Goal: Check status: Check status

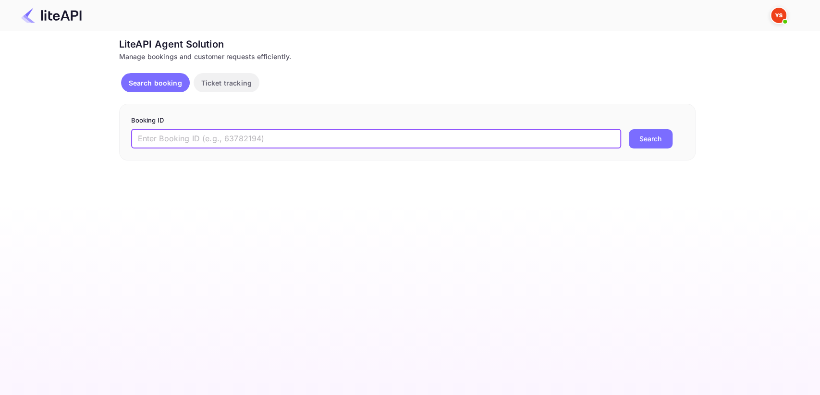
click at [200, 135] on input "text" at bounding box center [376, 138] width 490 height 19
type input "8895587"
click at [647, 138] on button "Search" at bounding box center [650, 138] width 44 height 19
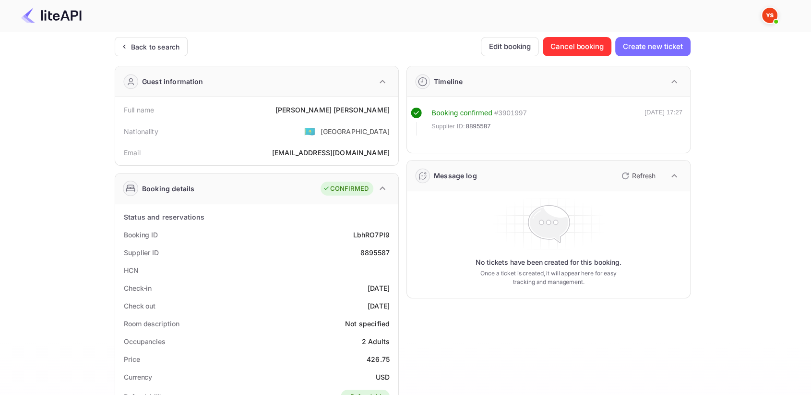
click at [375, 254] on div "8895587" at bounding box center [375, 252] width 29 height 10
copy div "8895587"
drag, startPoint x: 332, startPoint y: 110, endPoint x: 391, endPoint y: 113, distance: 59.6
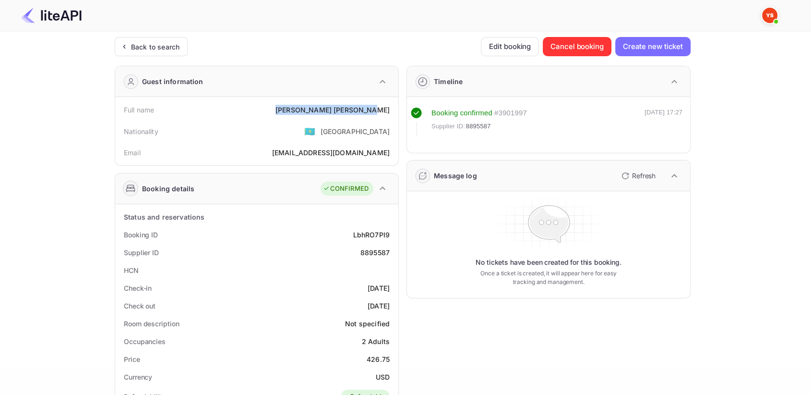
click at [391, 113] on div "Full name [PERSON_NAME]" at bounding box center [257, 110] width 276 height 18
copy div "[PERSON_NAME]"
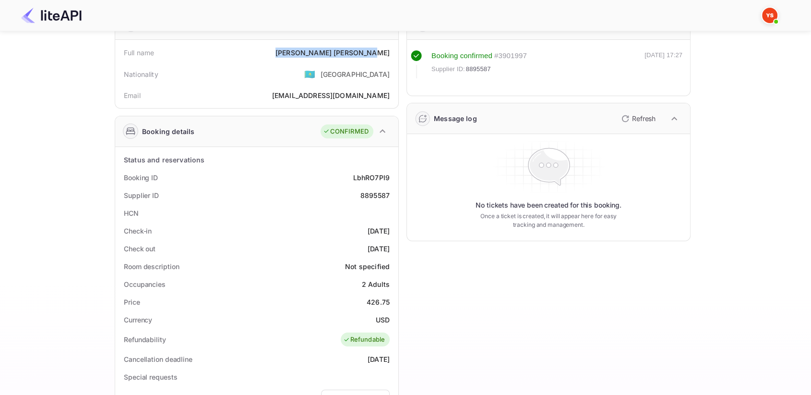
scroll to position [107, 0]
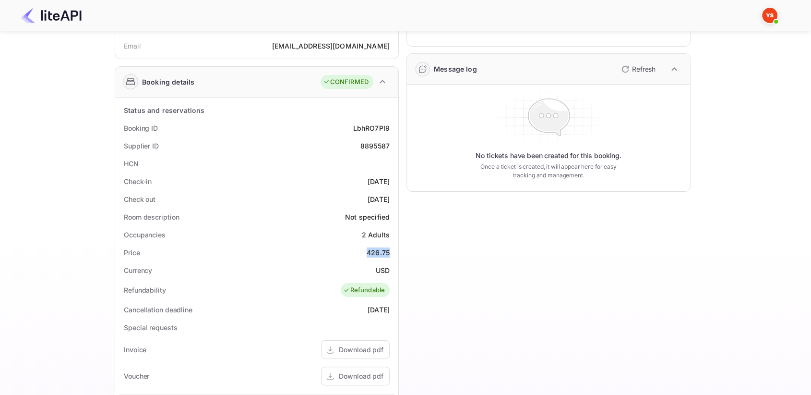
drag, startPoint x: 368, startPoint y: 252, endPoint x: 392, endPoint y: 251, distance: 24.5
click at [392, 251] on div "Price 426.75" at bounding box center [257, 252] width 276 height 18
copy div "426.75"
